Goal: Information Seeking & Learning: Learn about a topic

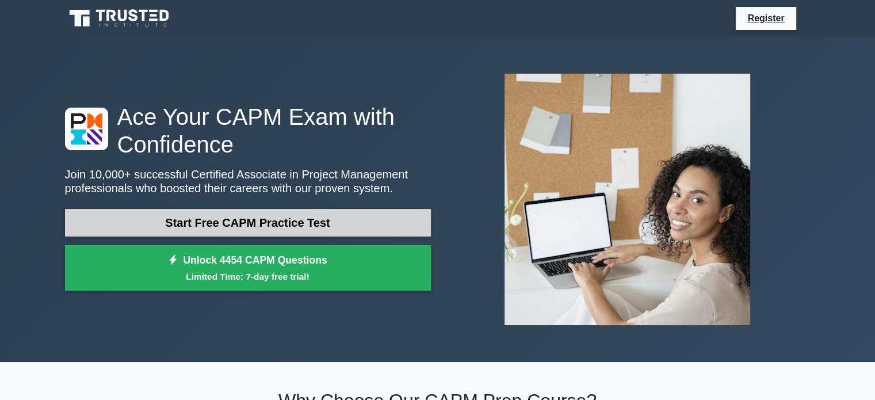
click at [338, 221] on link "Start Free CAPM Practice Test" at bounding box center [248, 223] width 366 height 28
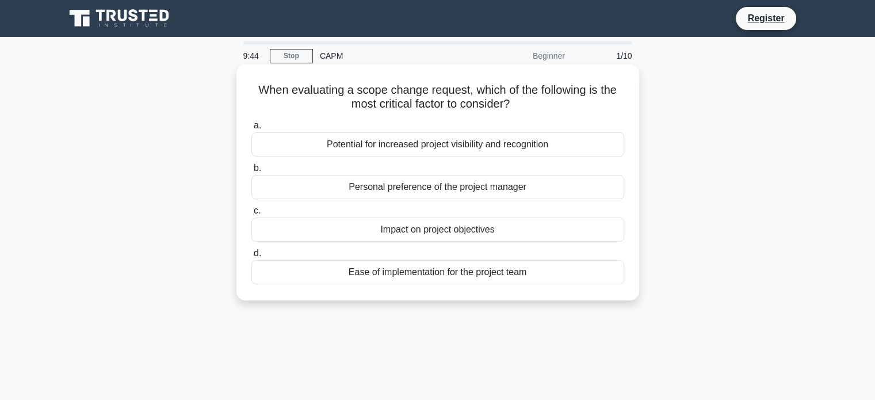
click at [403, 149] on div "Potential for increased project visibility and recognition" at bounding box center [438, 144] width 373 height 24
click at [252, 130] on input "a. Potential for increased project visibility and recognition" at bounding box center [252, 125] width 0 height 7
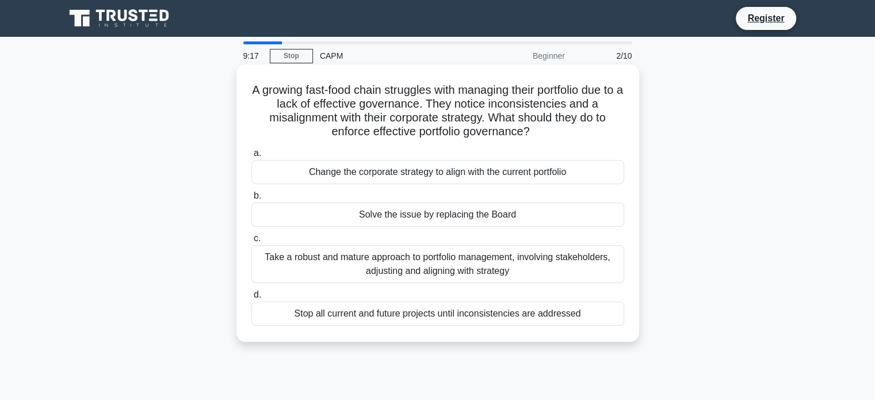
click at [496, 273] on div "Take a robust and mature approach to portfolio management, involving stakeholde…" at bounding box center [438, 264] width 373 height 38
click at [252, 242] on input "c. Take a robust and mature approach to portfolio management, involving stakeho…" at bounding box center [252, 238] width 0 height 7
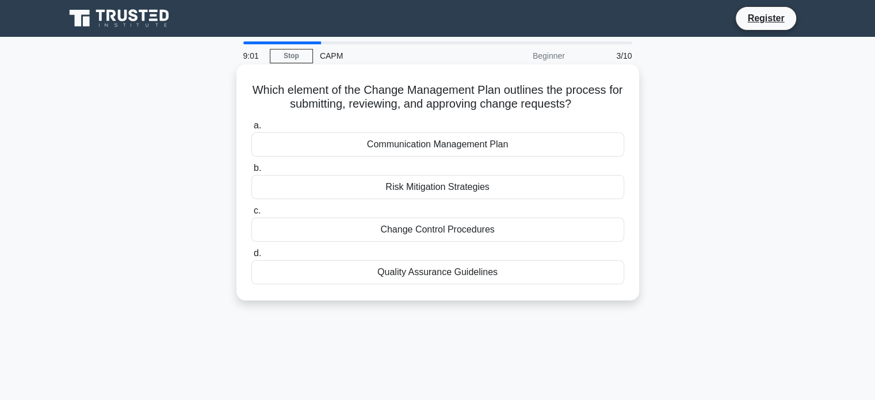
click at [502, 225] on div "Change Control Procedures" at bounding box center [438, 230] width 373 height 24
click at [252, 215] on input "c. Change Control Procedures" at bounding box center [252, 210] width 0 height 7
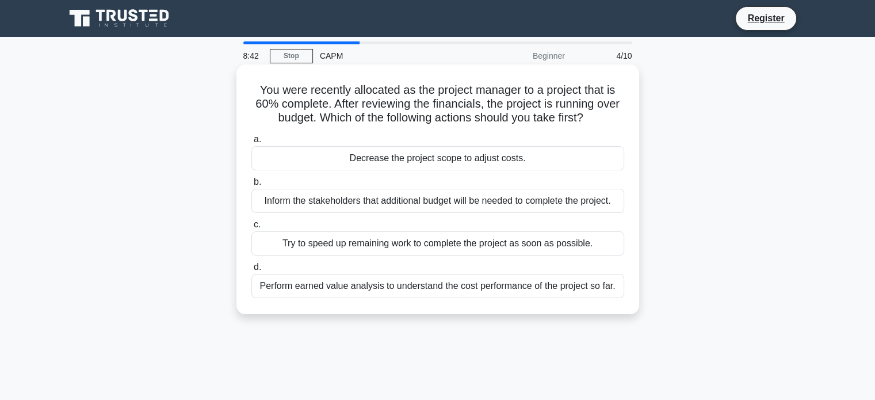
click at [483, 282] on div "Perform earned value analysis to understand the cost performance of the project…" at bounding box center [438, 286] width 373 height 24
click at [252, 271] on input "d. Perform earned value analysis to understand the cost performance of the proj…" at bounding box center [252, 267] width 0 height 7
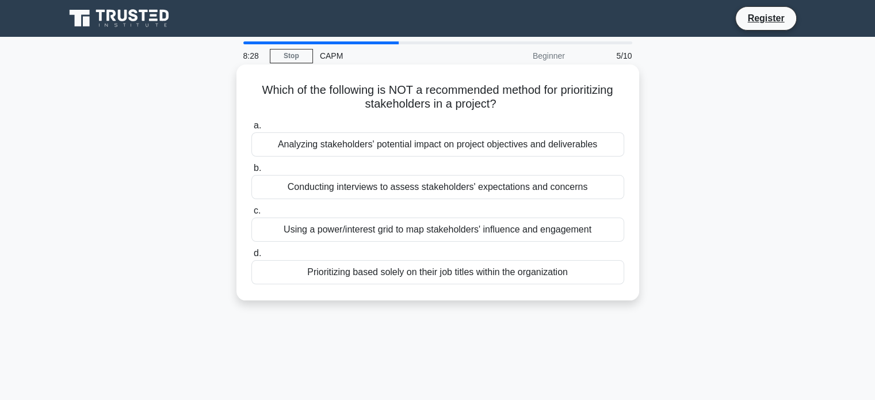
click at [516, 271] on div "Prioritizing based solely on their job titles within the organization" at bounding box center [438, 272] width 373 height 24
click at [252, 257] on input "d. Prioritizing based solely on their job titles within the organization" at bounding box center [252, 253] width 0 height 7
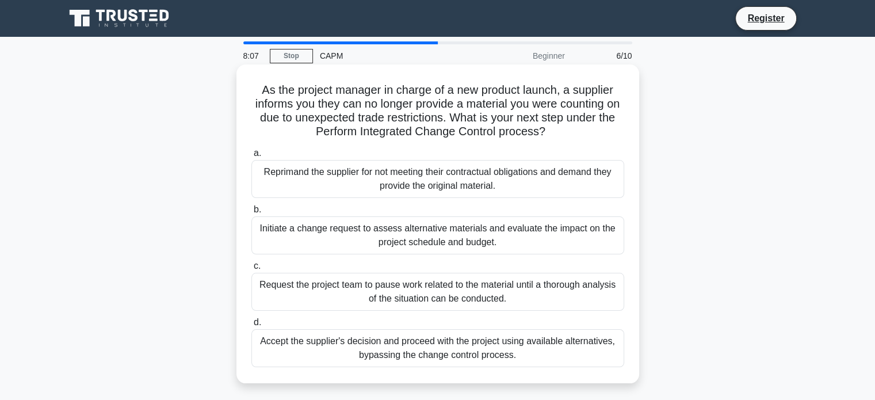
click at [553, 239] on div "Initiate a change request to assess alternative materials and evaluate the impa…" at bounding box center [438, 235] width 373 height 38
click at [252, 214] on input "b. Initiate a change request to assess alternative materials and evaluate the i…" at bounding box center [252, 209] width 0 height 7
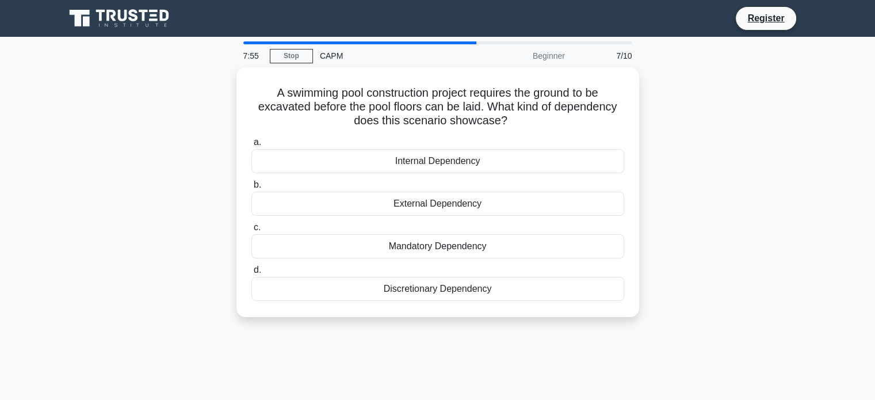
click at [553, 239] on div "Mandatory Dependency" at bounding box center [438, 246] width 373 height 24
click at [252, 231] on input "c. Mandatory Dependency" at bounding box center [252, 227] width 0 height 7
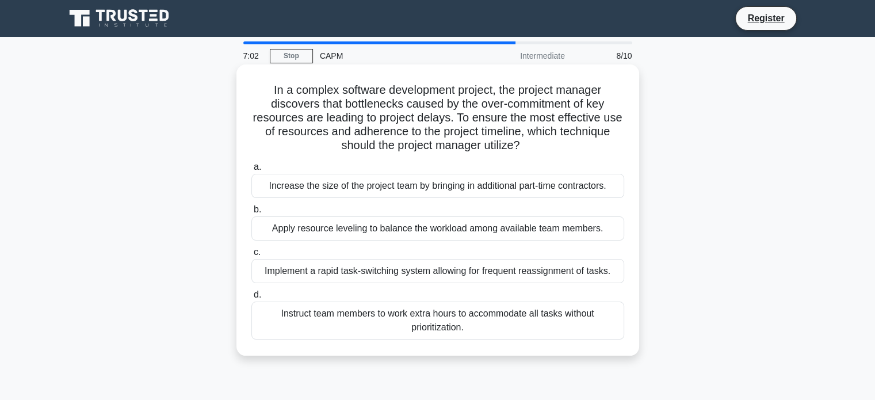
click at [557, 232] on div "Apply resource leveling to balance the workload among available team members." at bounding box center [438, 228] width 373 height 24
click at [252, 214] on input "b. Apply resource leveling to balance the workload among available team members." at bounding box center [252, 209] width 0 height 7
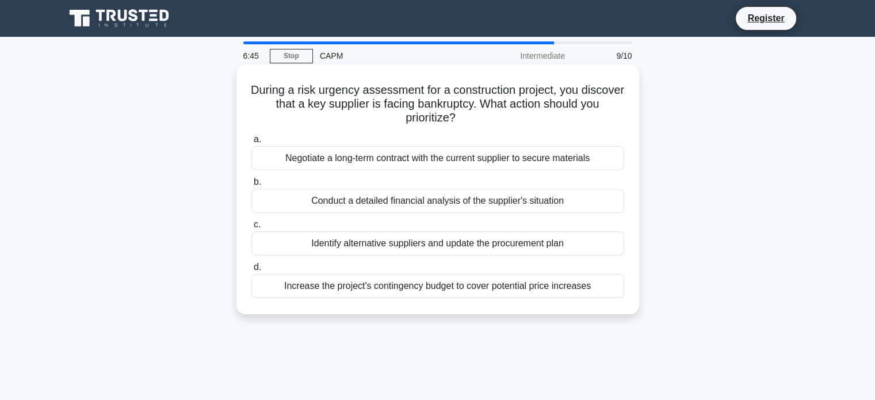
click at [554, 248] on div "Identify alternative suppliers and update the procurement plan" at bounding box center [438, 243] width 373 height 24
click at [252, 229] on input "c. Identify alternative suppliers and update the procurement plan" at bounding box center [252, 224] width 0 height 7
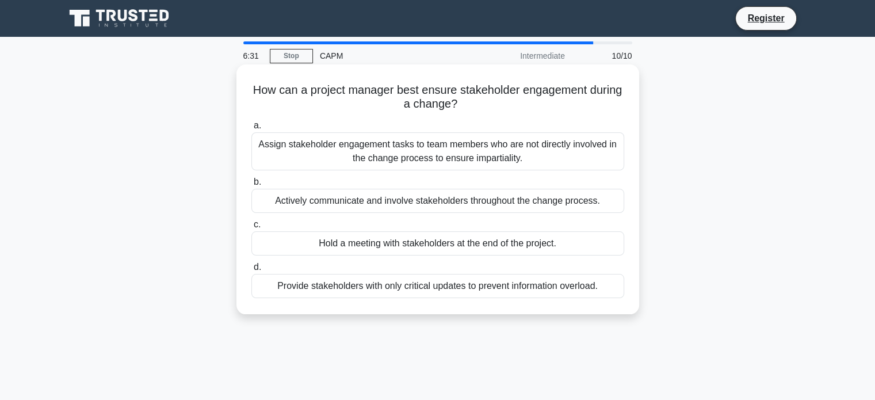
click at [577, 198] on div "Actively communicate and involve stakeholders throughout the change process." at bounding box center [438, 201] width 373 height 24
click at [252, 186] on input "b. Actively communicate and involve stakeholders throughout the change process." at bounding box center [252, 181] width 0 height 7
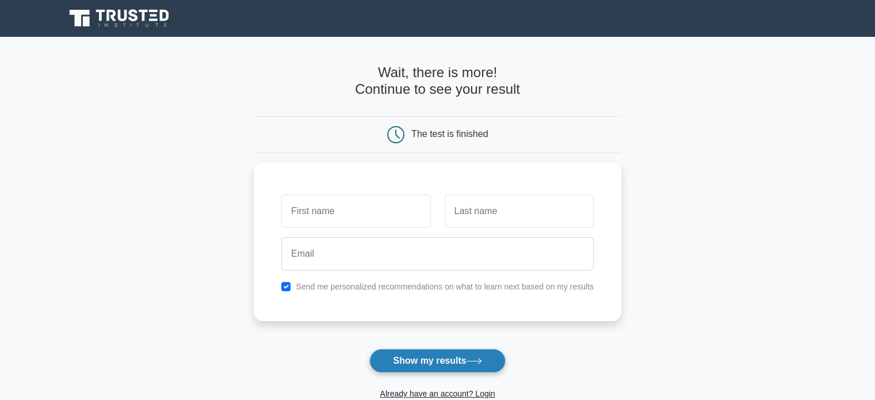
click at [421, 365] on button "Show my results" at bounding box center [438, 361] width 136 height 24
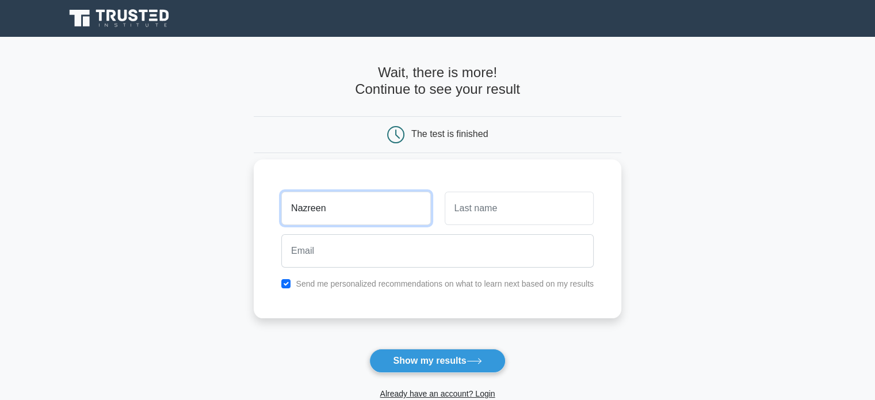
type input "Nazreen"
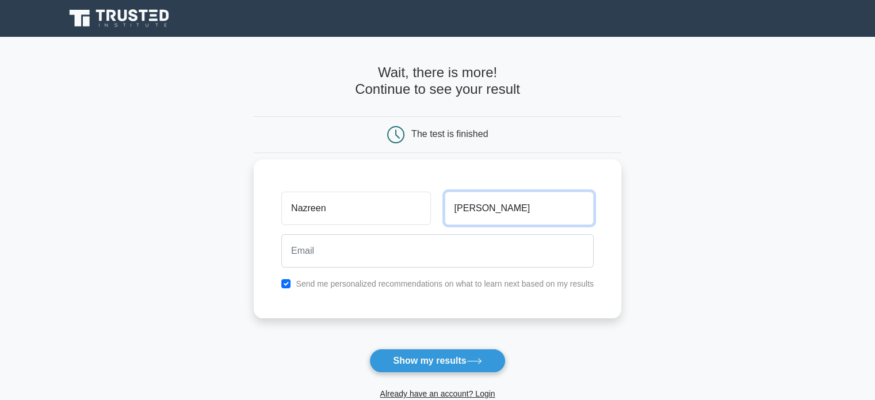
type input "Shah"
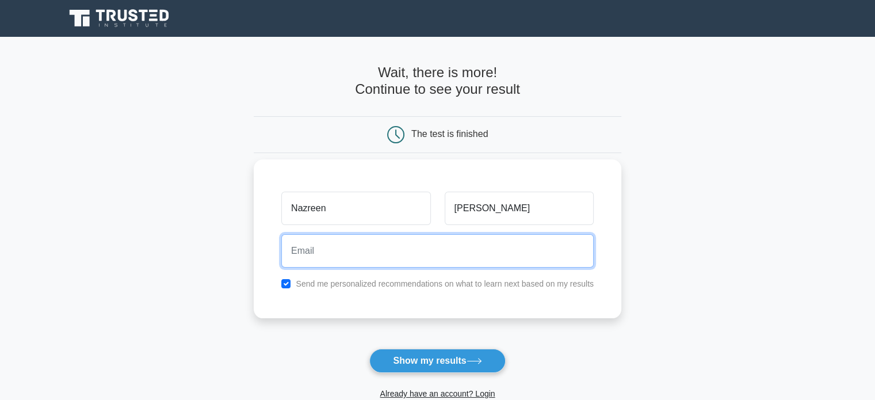
click at [363, 247] on input "email" at bounding box center [437, 250] width 313 height 33
type input "mnazreenshah.ishak@gmail.com"
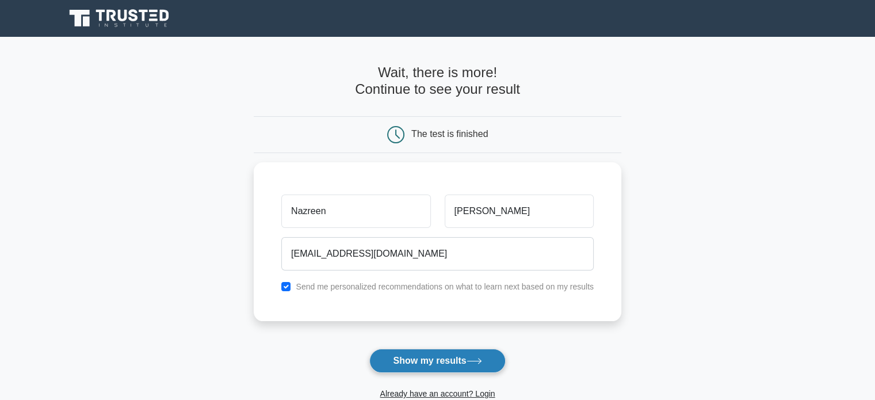
click at [410, 359] on button "Show my results" at bounding box center [438, 361] width 136 height 24
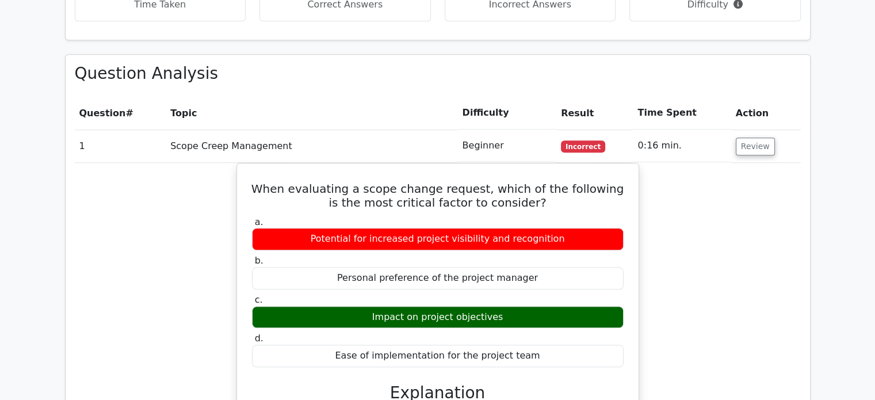
scroll to position [1343, 0]
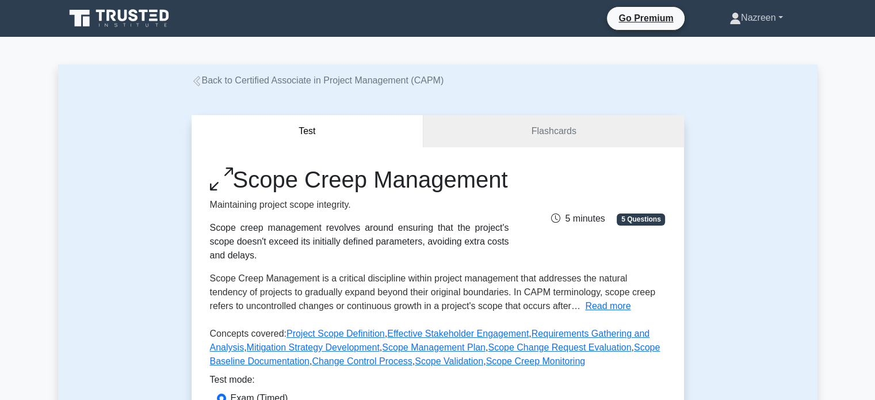
click at [767, 18] on link "Nazreen" at bounding box center [756, 17] width 109 height 23
click at [781, 184] on div "Test Flashcards Scope Creep Management Maintaining project scope integrity. Sco…" at bounding box center [438, 296] width 760 height 418
